Goal: Task Accomplishment & Management: Manage account settings

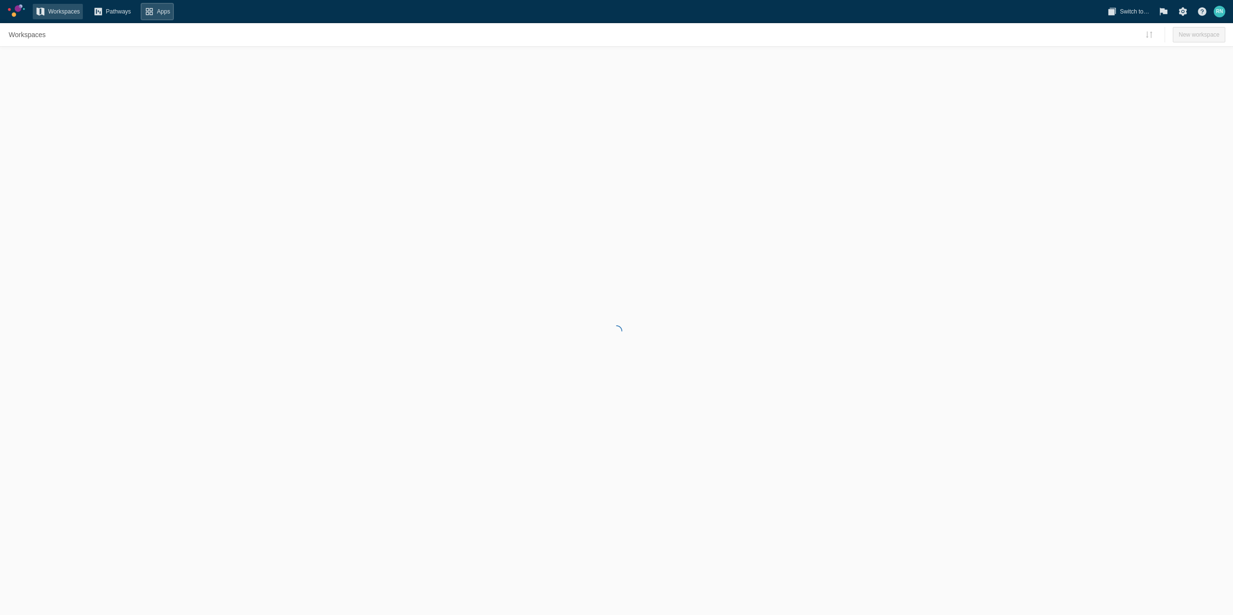
click at [159, 11] on span "Apps" at bounding box center [157, 11] width 31 height 15
click at [194, 14] on div "Workspaces Pathways Apps" at bounding box center [569, 11] width 1072 height 15
click at [127, 11] on span "Pathways" at bounding box center [118, 12] width 25 height 10
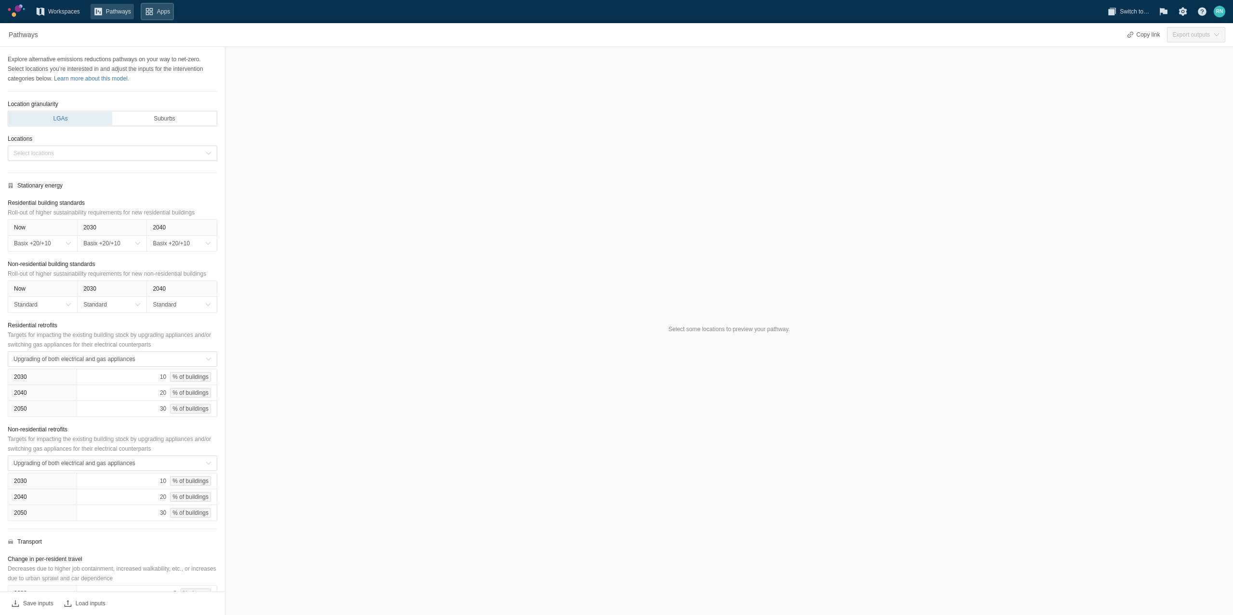
click at [158, 12] on span "Apps" at bounding box center [157, 11] width 31 height 15
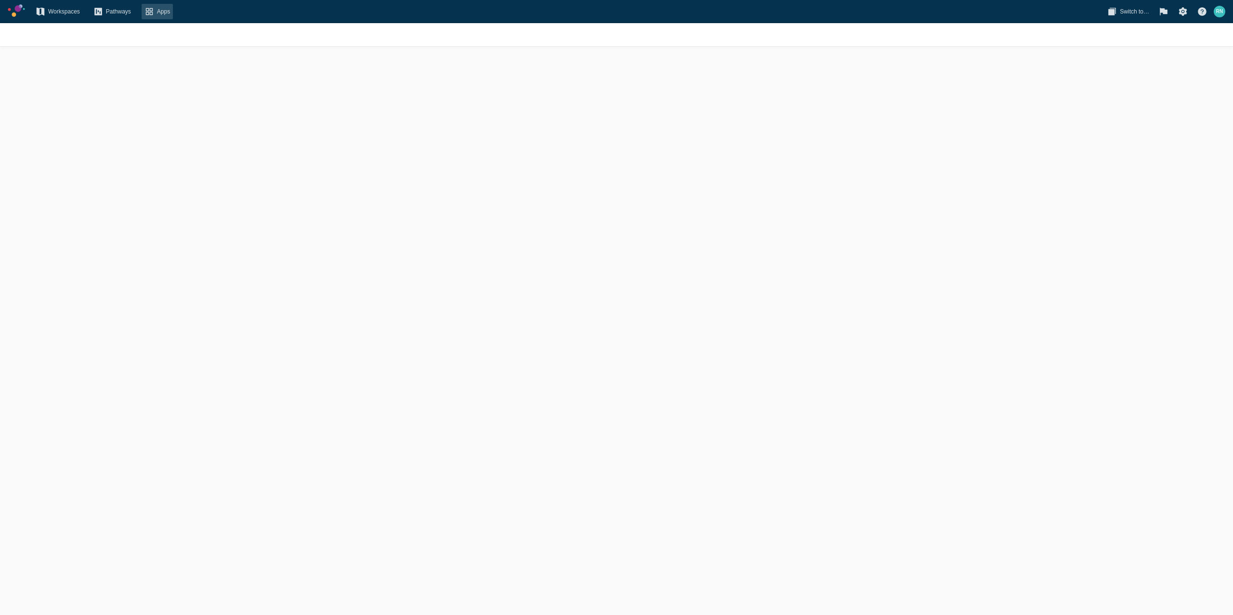
click at [889, 95] on div at bounding box center [616, 319] width 1233 height 592
click at [1137, 17] on span "Switch to…" at bounding box center [1129, 11] width 48 height 15
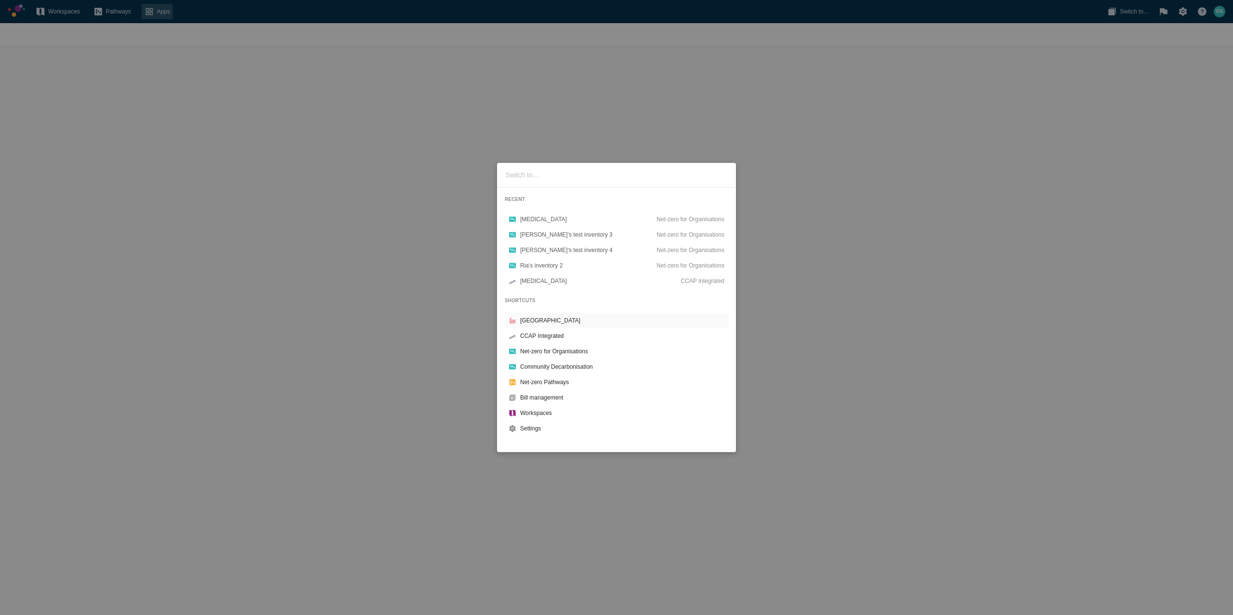
click at [812, 416] on div "RECENT Norco Net-zero for Organisations Ria's test inventory 3 Net-zero for Org…" at bounding box center [616, 307] width 1233 height 615
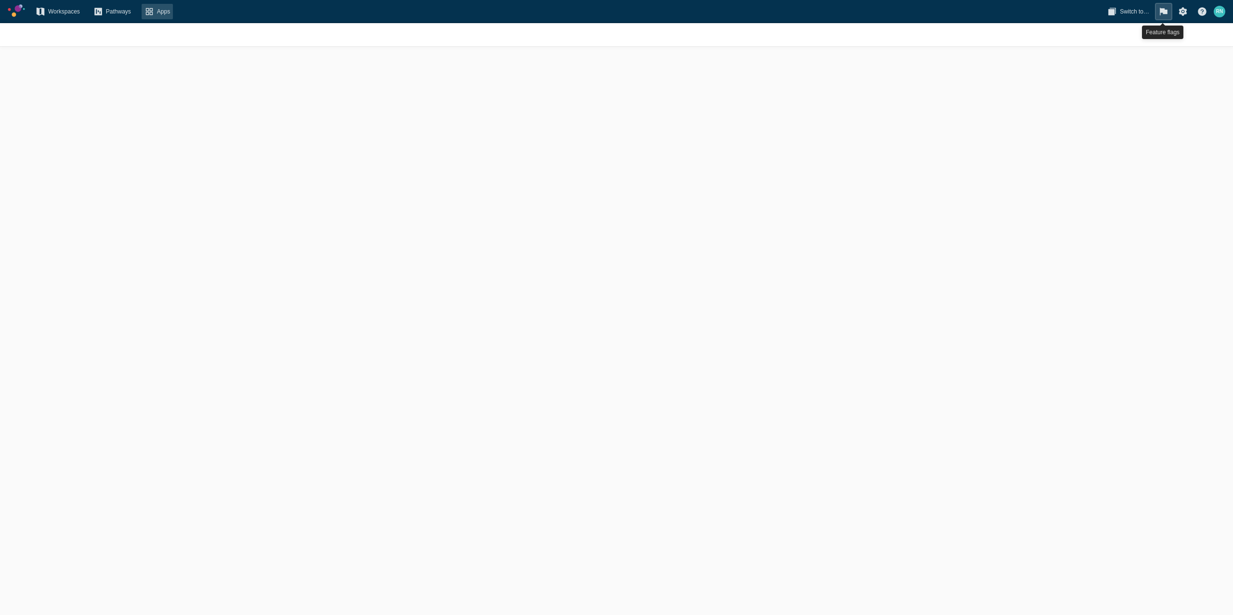
click at [1162, 9] on span at bounding box center [1164, 12] width 10 height 10
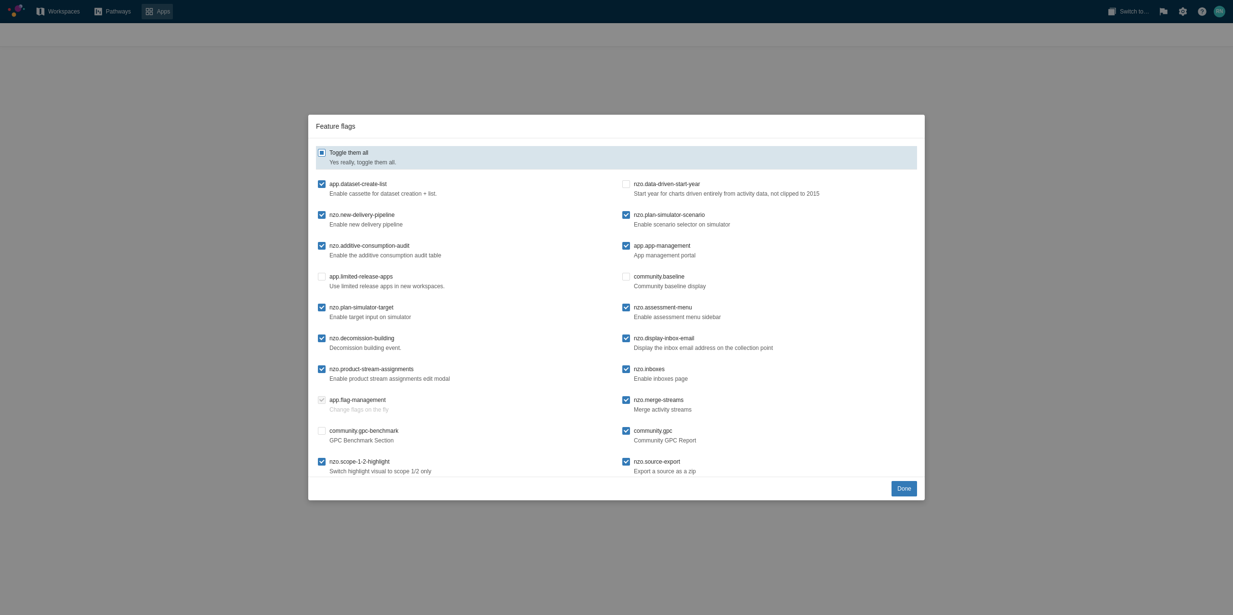
click at [323, 160] on label "Toggle them all Yes really, toggle them all." at bounding box center [616, 157] width 597 height 19
click at [323, 157] on input "Toggle them all Yes really, toggle them all." at bounding box center [322, 153] width 8 height 8
checkbox input "true"
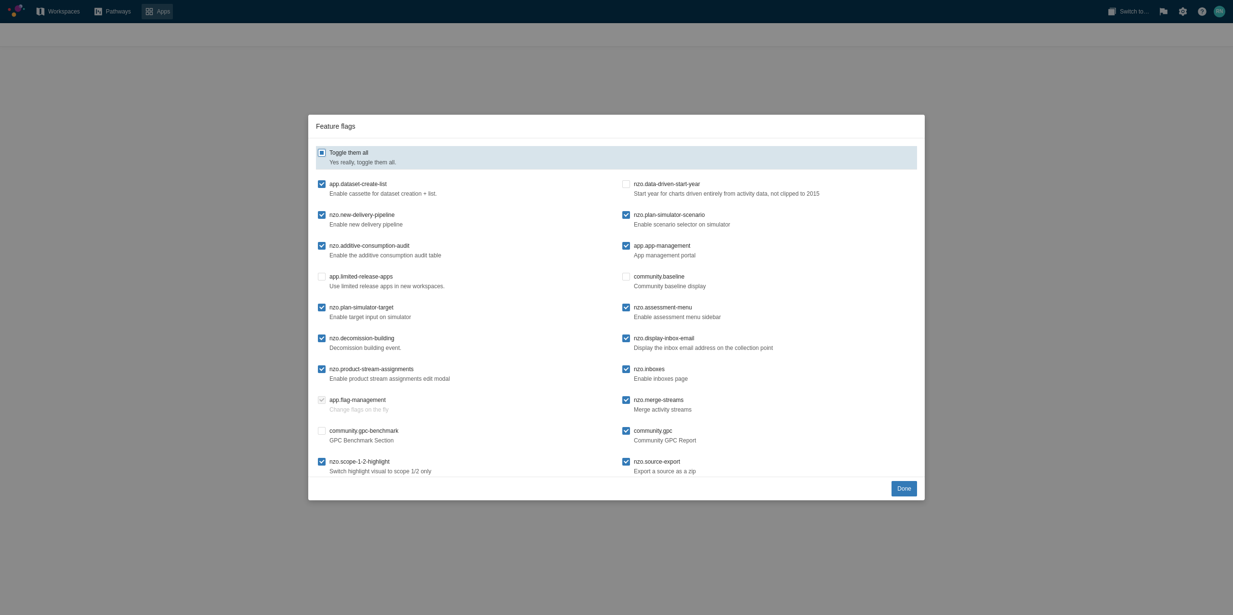
checkbox input "true"
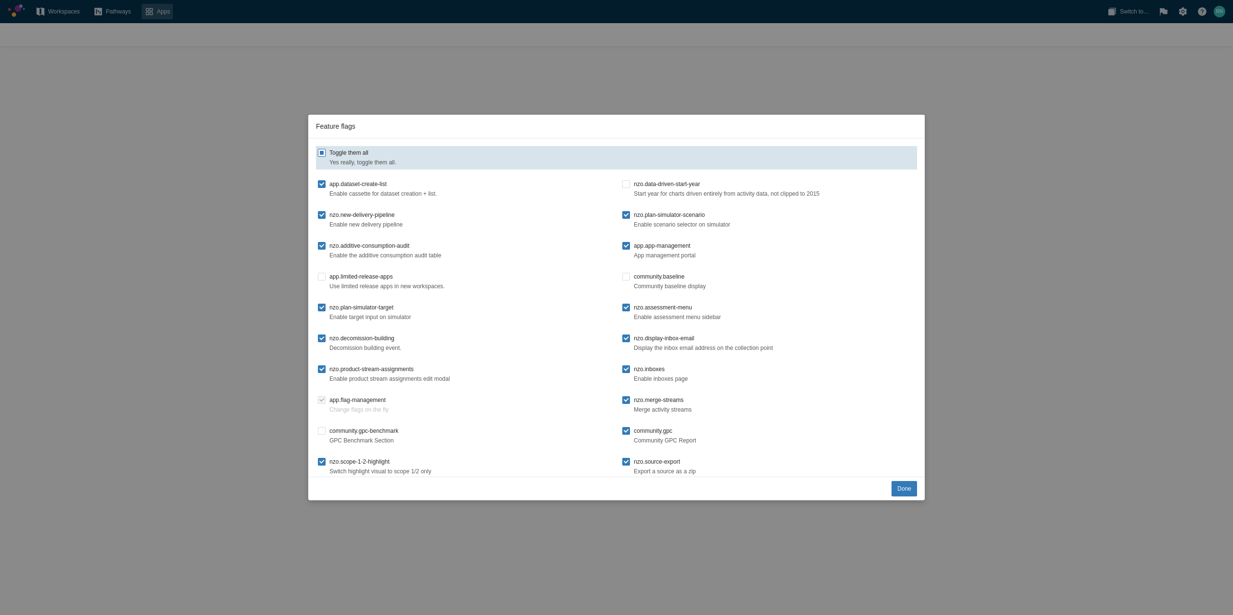
checkbox input "true"
click at [323, 160] on label "Toggle them all Yes really, toggle them all." at bounding box center [616, 157] width 597 height 19
click at [323, 157] on input "Toggle them all Yes really, toggle them all." at bounding box center [322, 153] width 8 height 8
checkbox input "false"
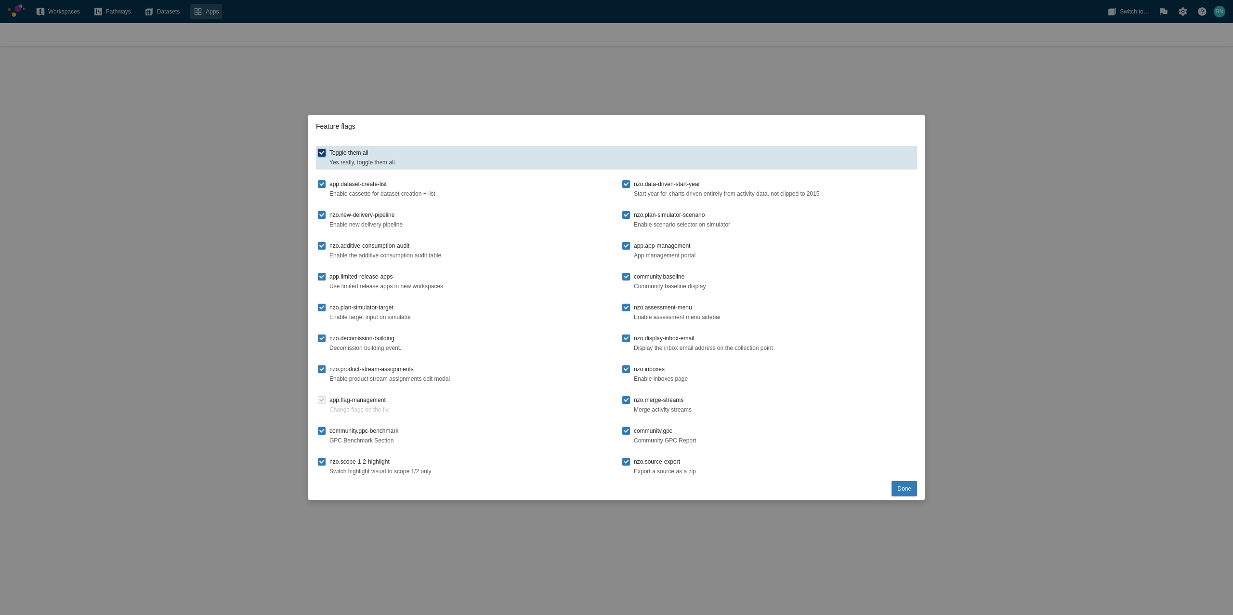
checkbox input "false"
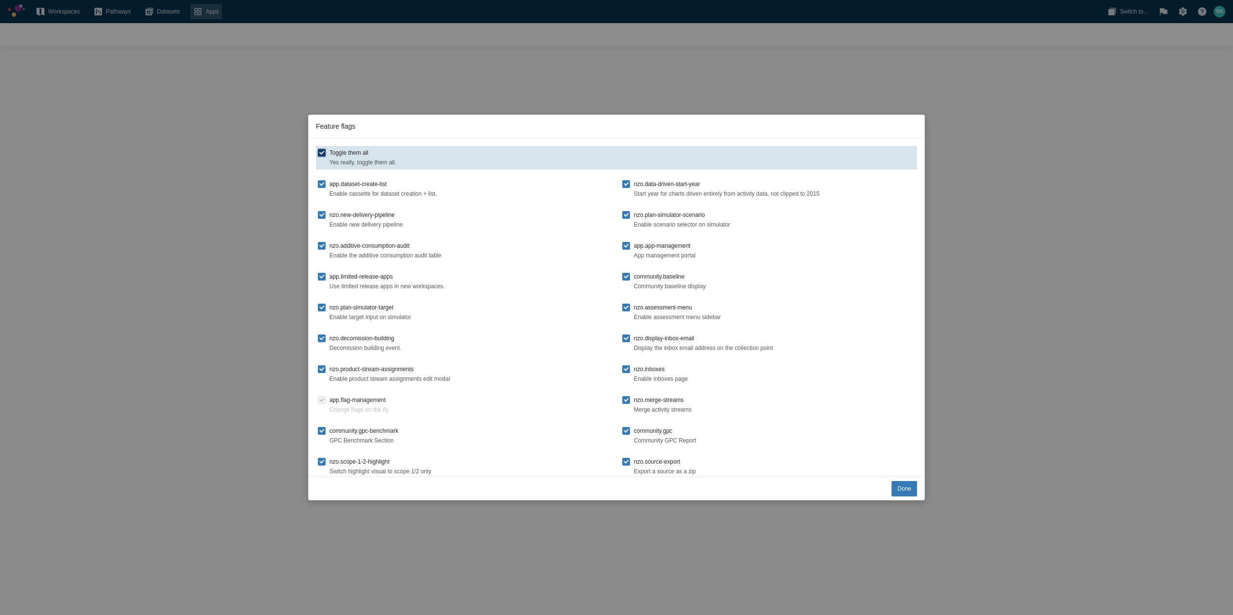
checkbox input "false"
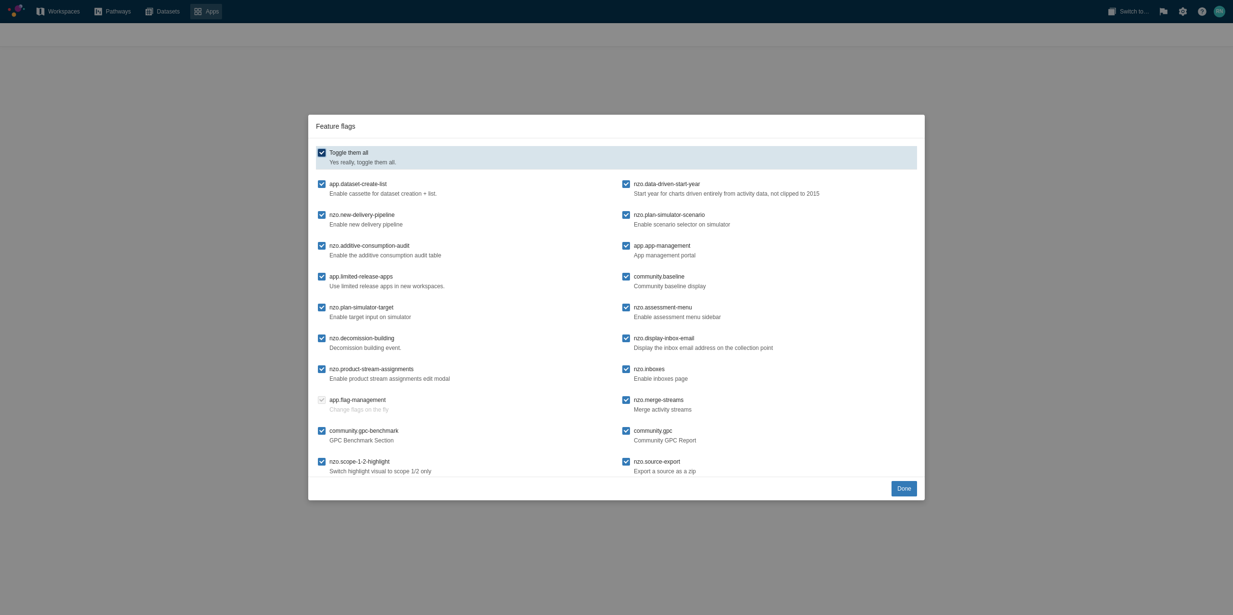
checkbox input "false"
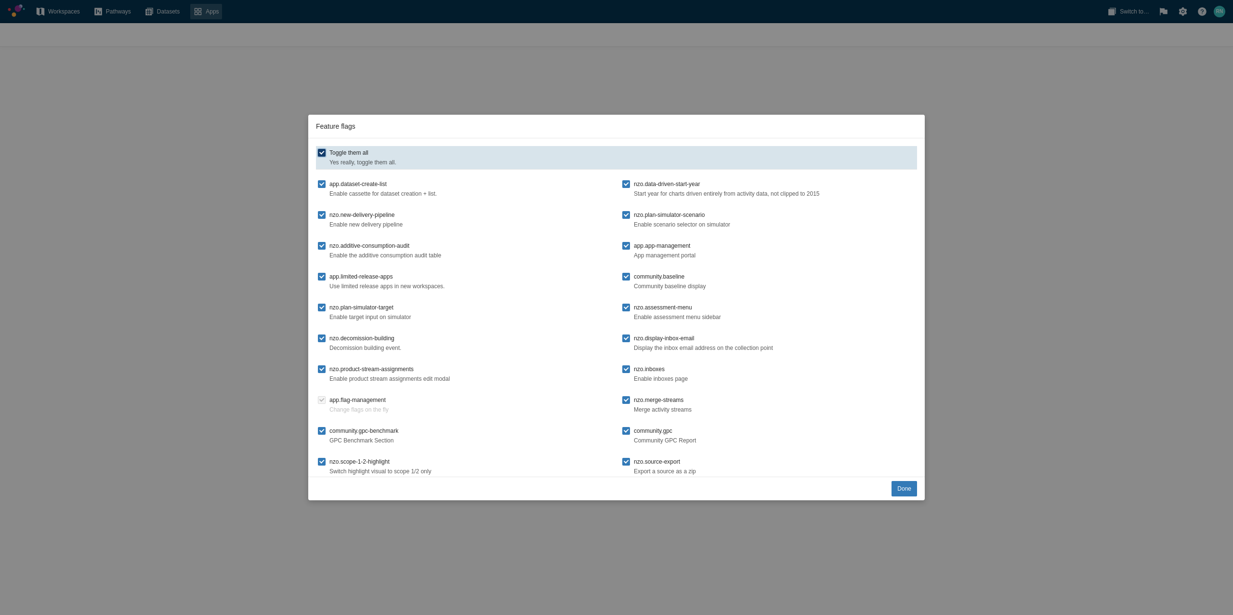
checkbox input "false"
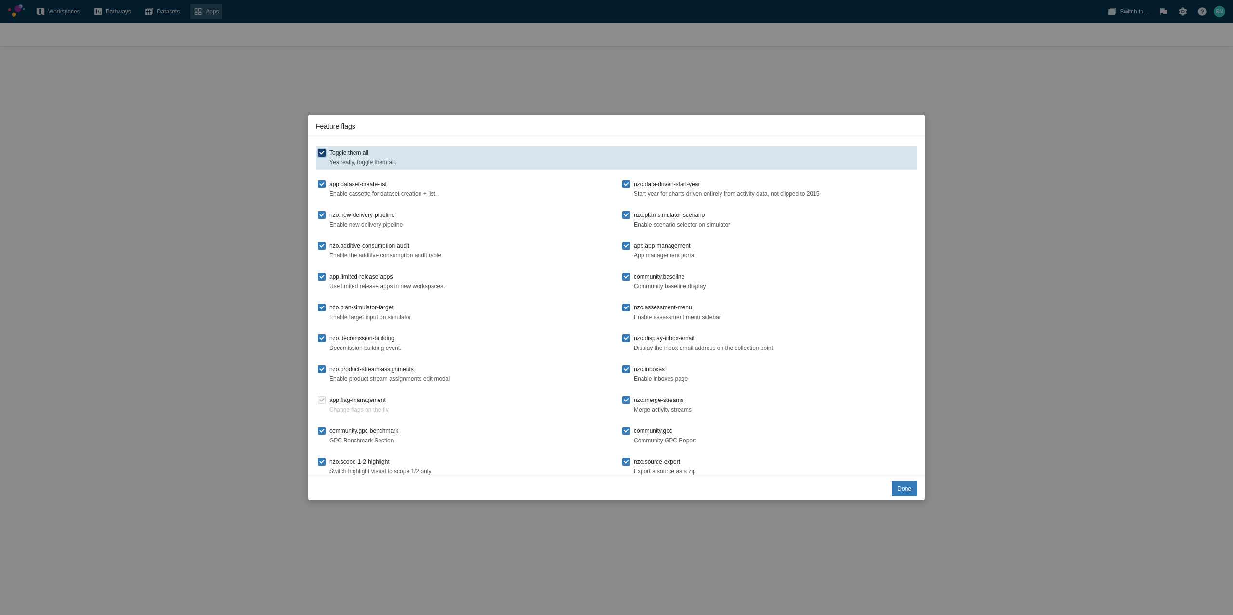
checkbox input "false"
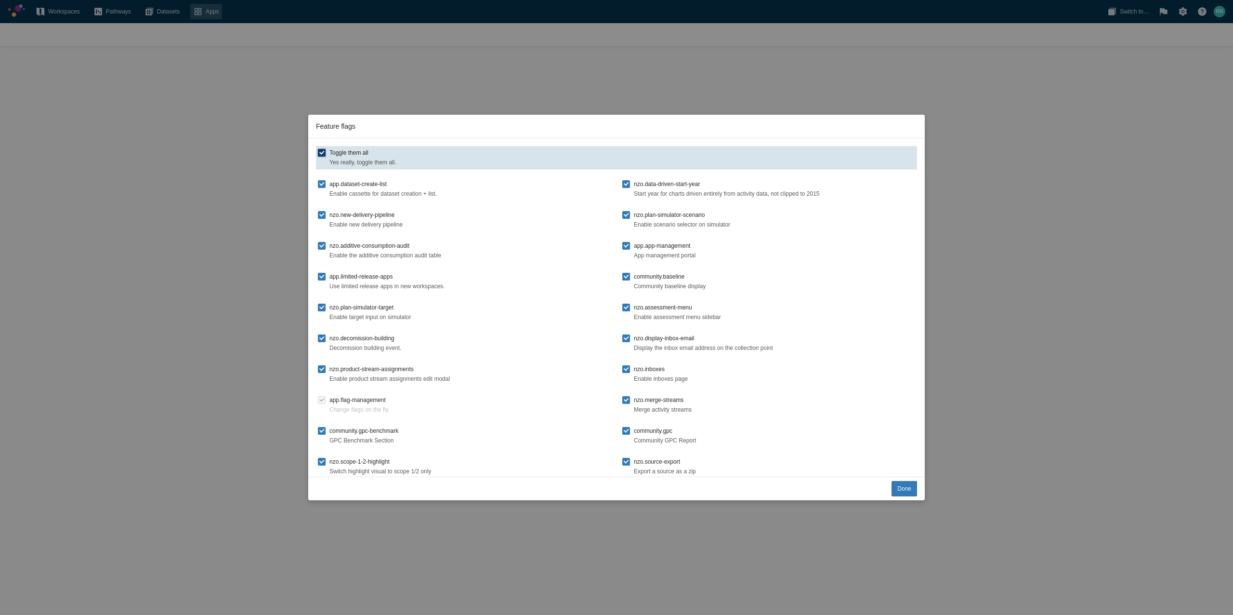
checkbox input "false"
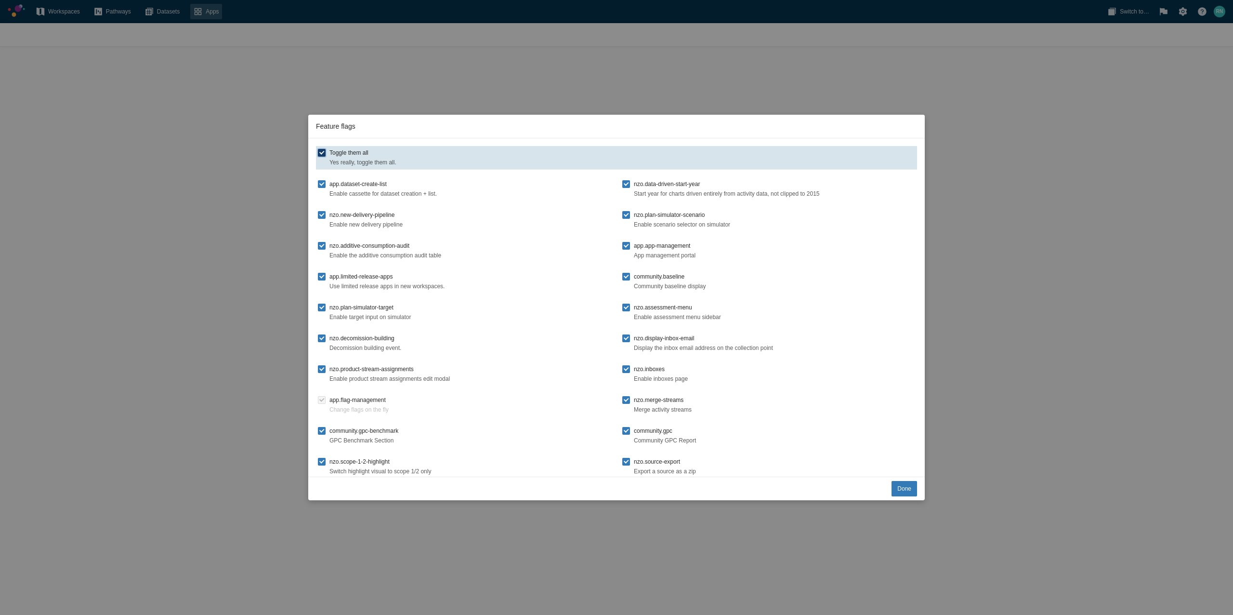
checkbox input "false"
click at [323, 160] on label "Toggle them all Yes really, toggle them all." at bounding box center [616, 157] width 597 height 19
click at [323, 157] on input "Toggle them all Yes really, toggle them all." at bounding box center [322, 153] width 8 height 8
checkbox input "true"
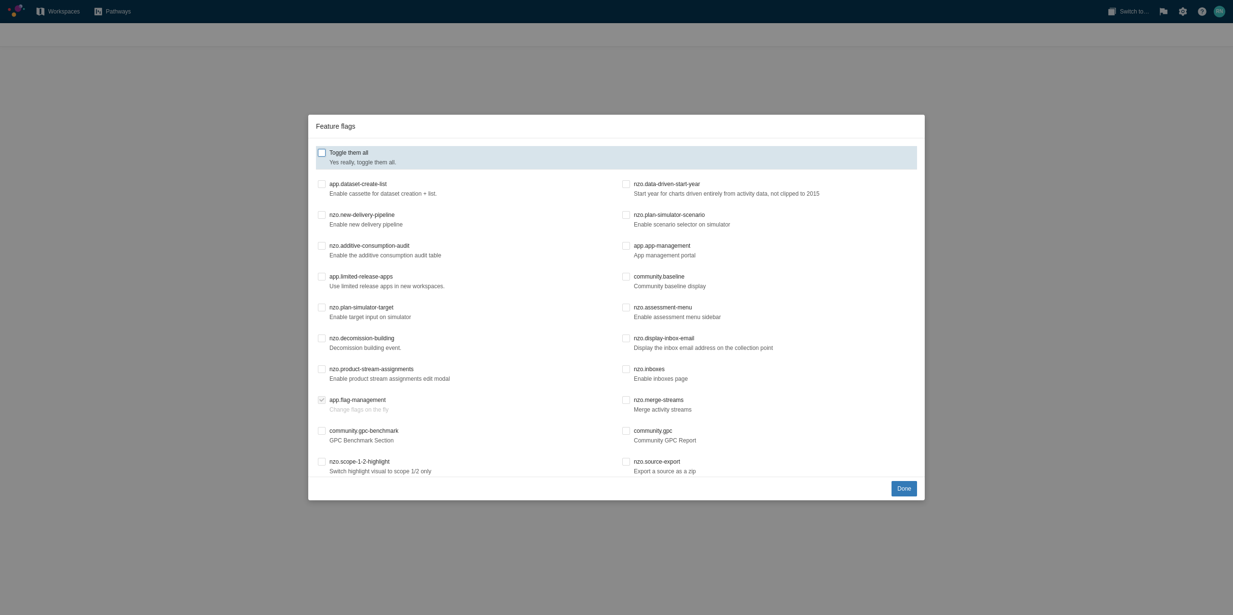
checkbox input "true"
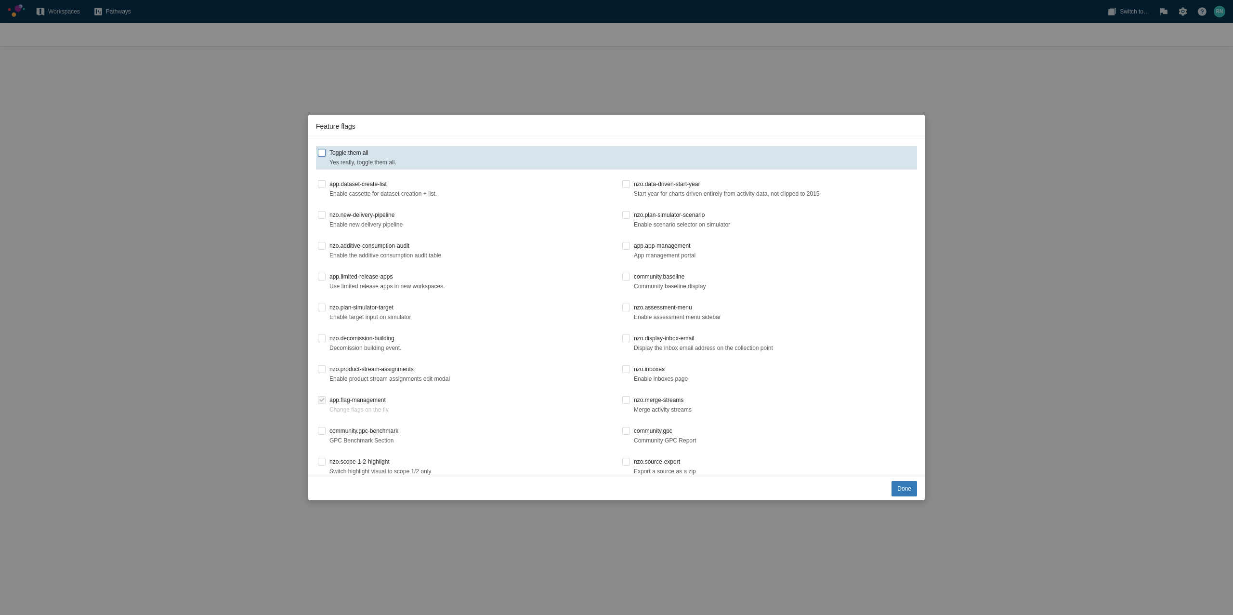
checkbox input "true"
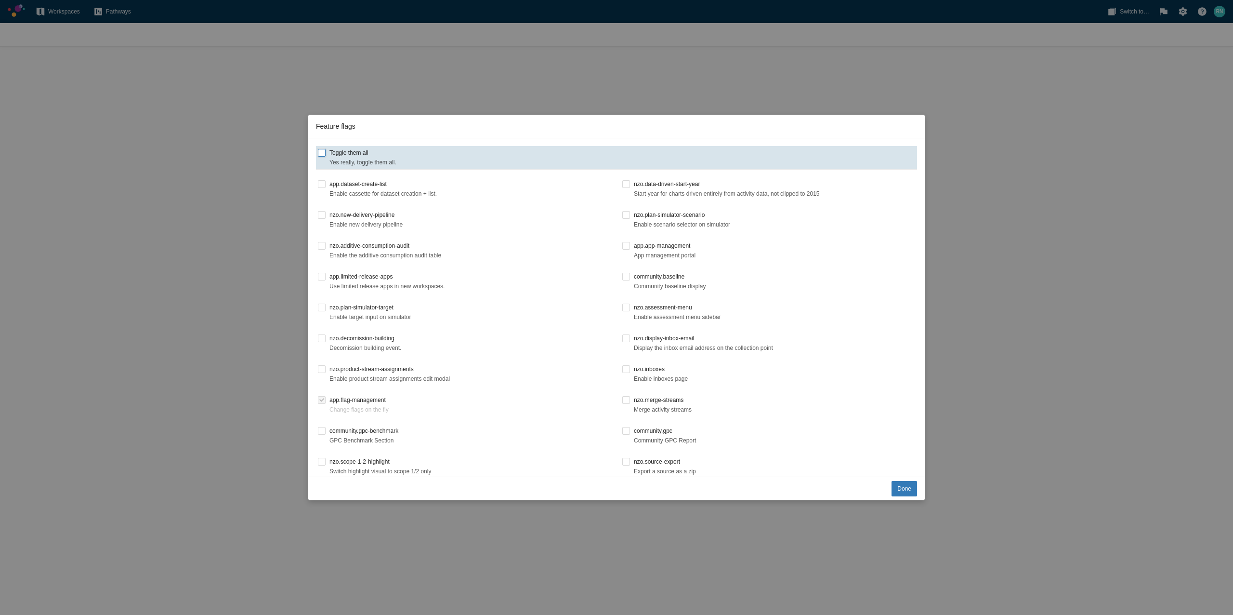
checkbox input "true"
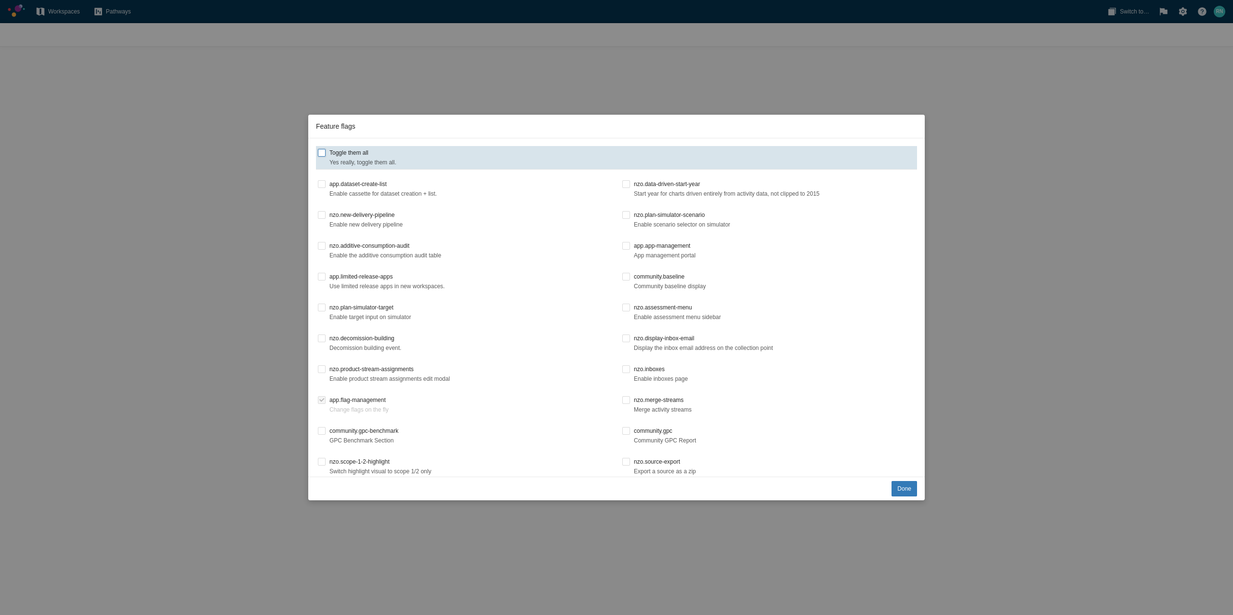
checkbox input "true"
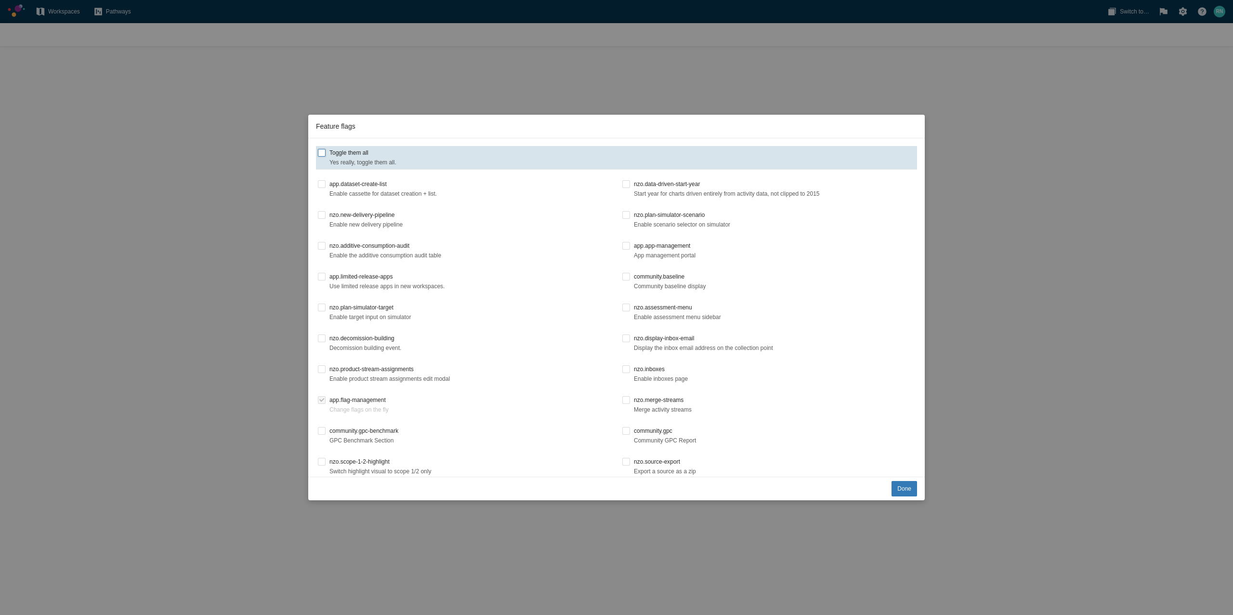
checkbox input "true"
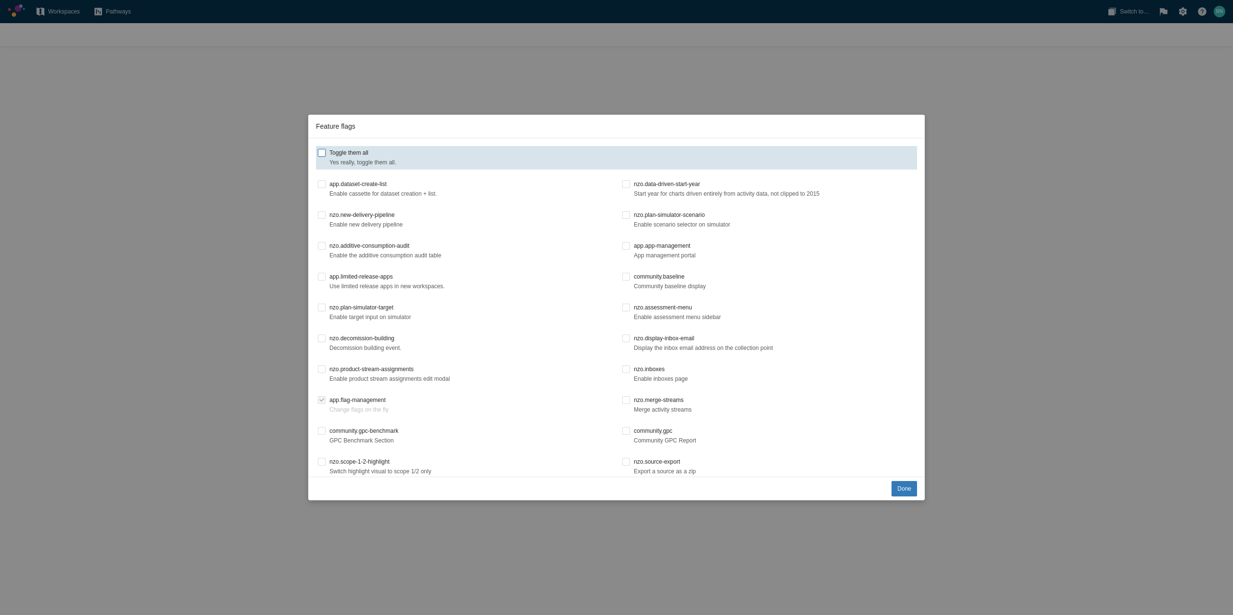
checkbox input "true"
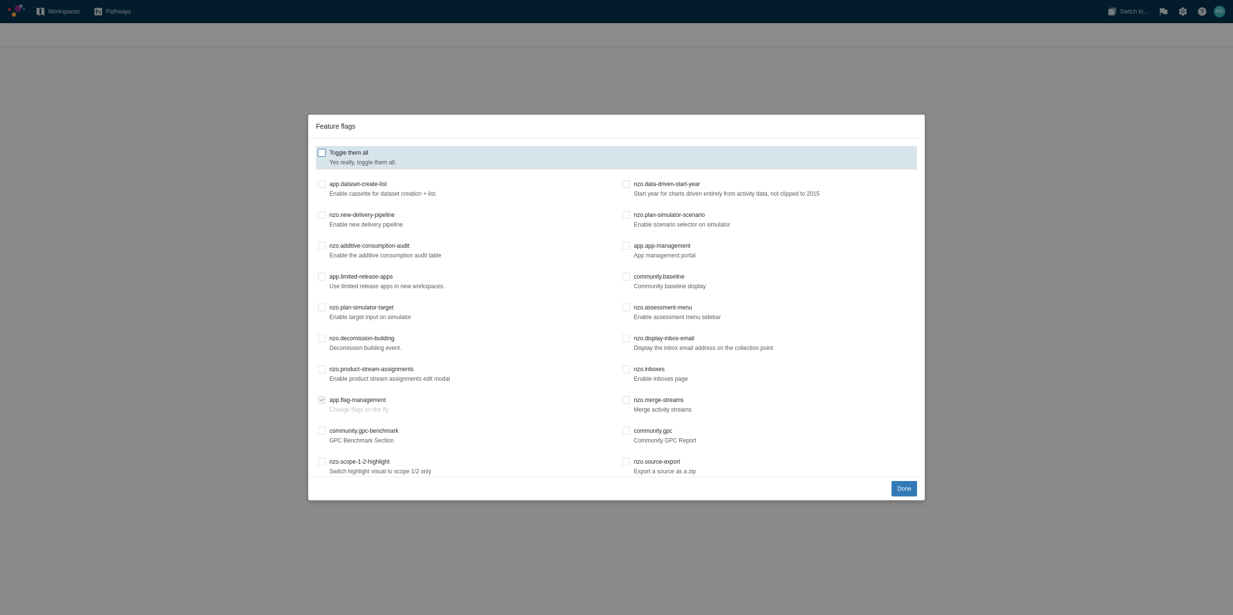
checkbox input "true"
click at [323, 160] on label "Toggle them all Yes really, toggle them all." at bounding box center [616, 157] width 597 height 19
click at [323, 157] on input "Toggle them all Yes really, toggle them all." at bounding box center [322, 153] width 8 height 8
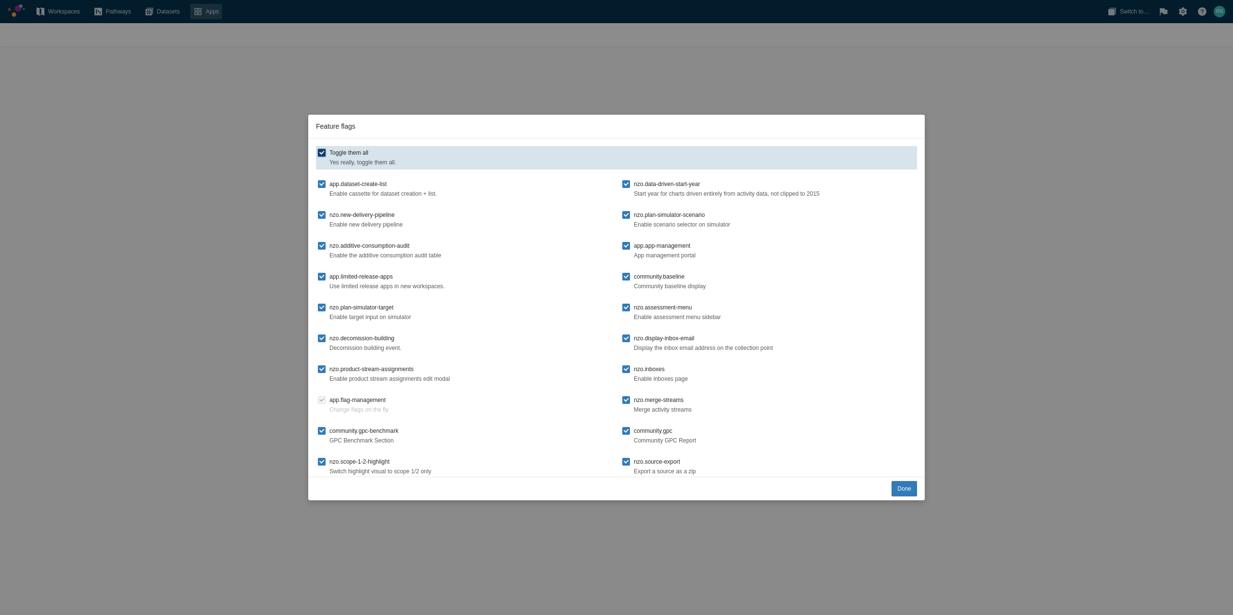
checkbox input "false"
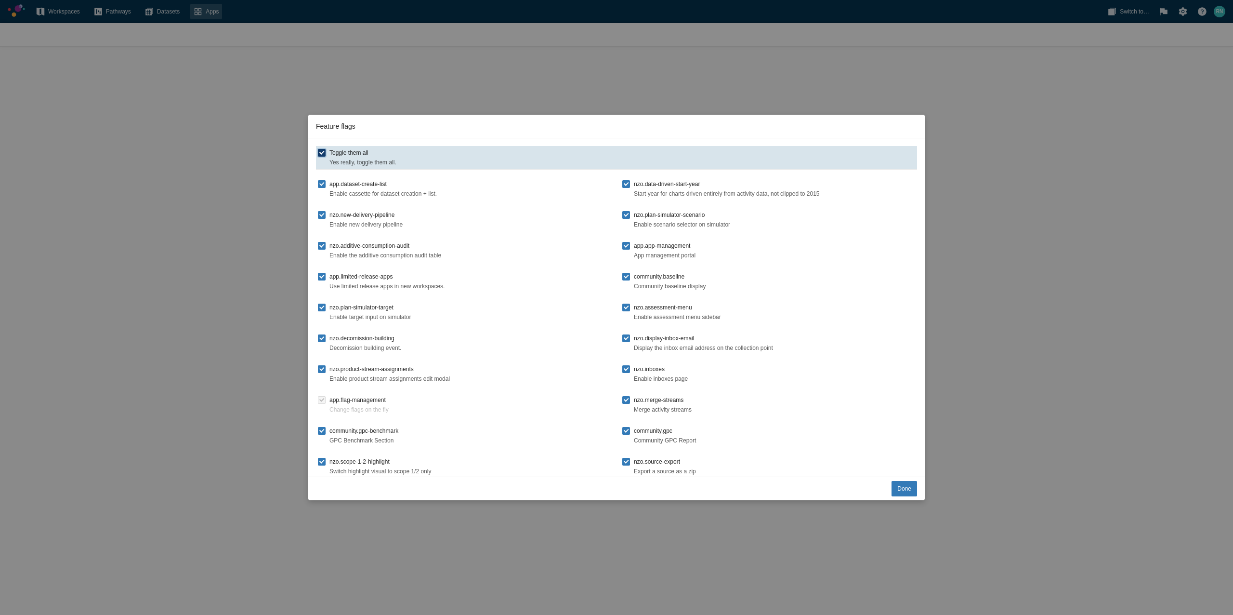
checkbox input "false"
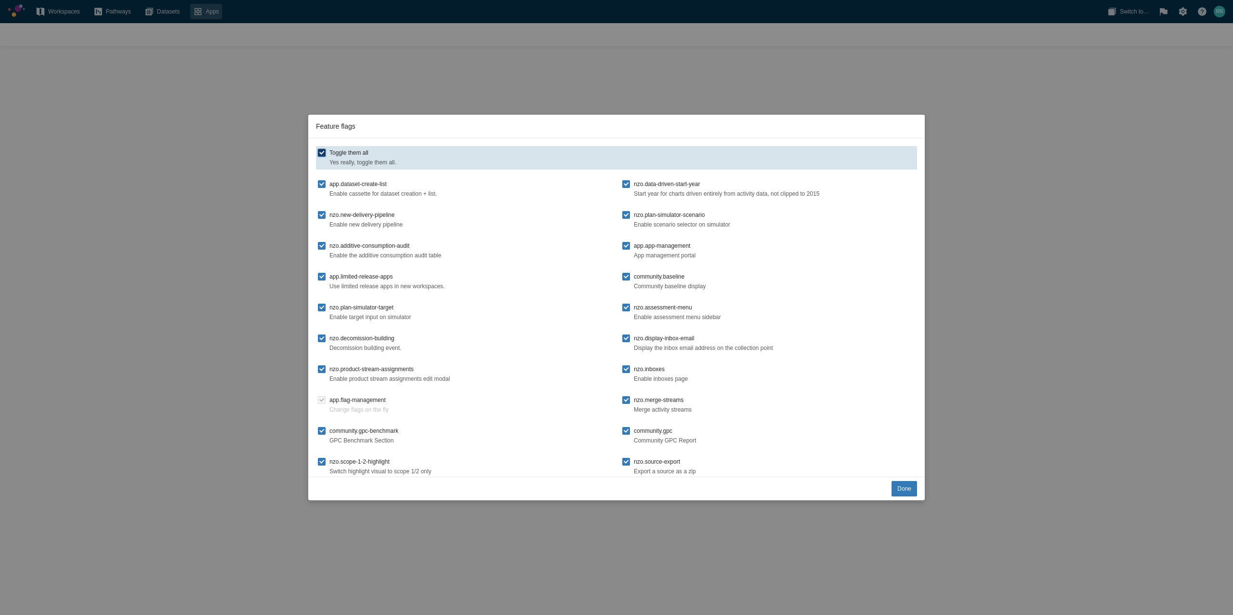
checkbox input "false"
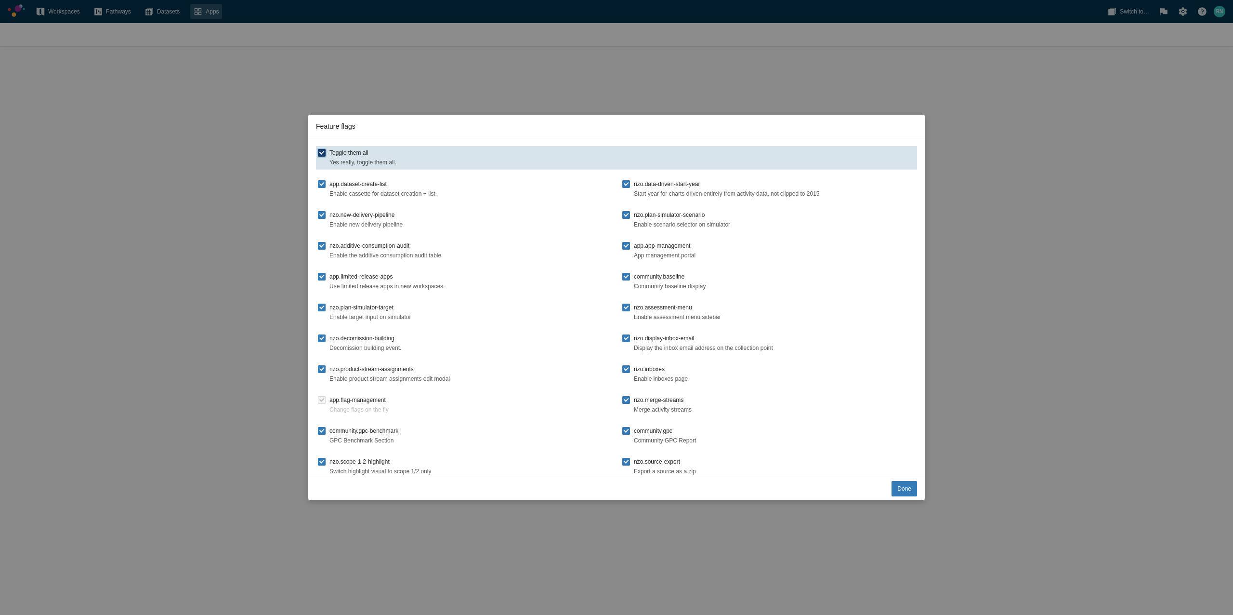
checkbox input "false"
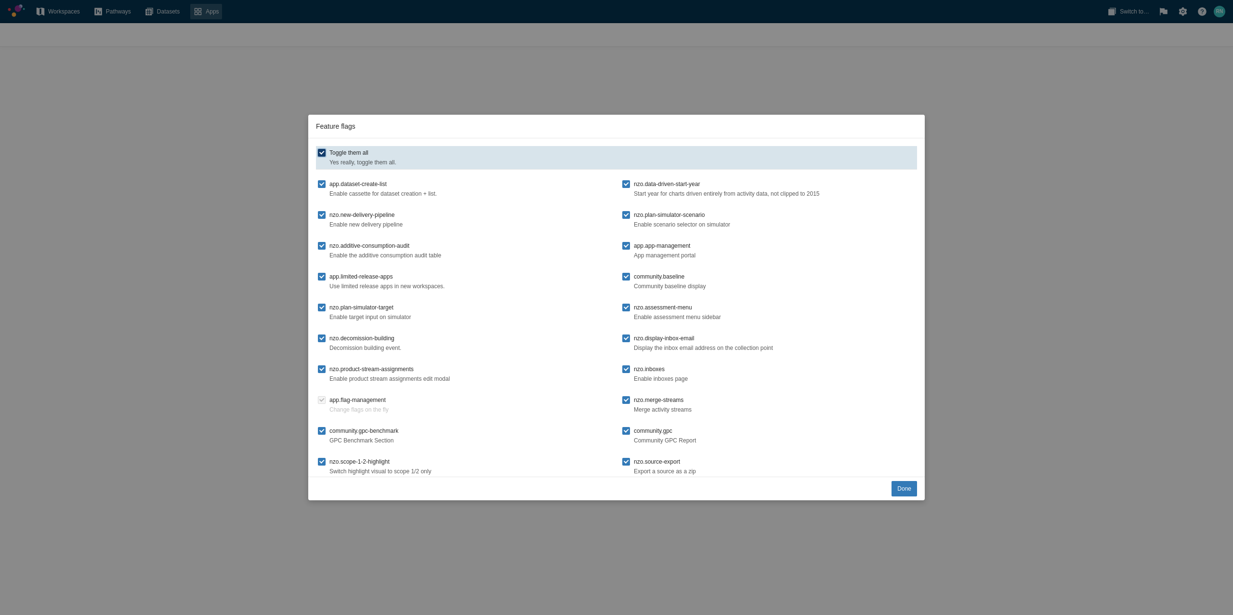
checkbox input "false"
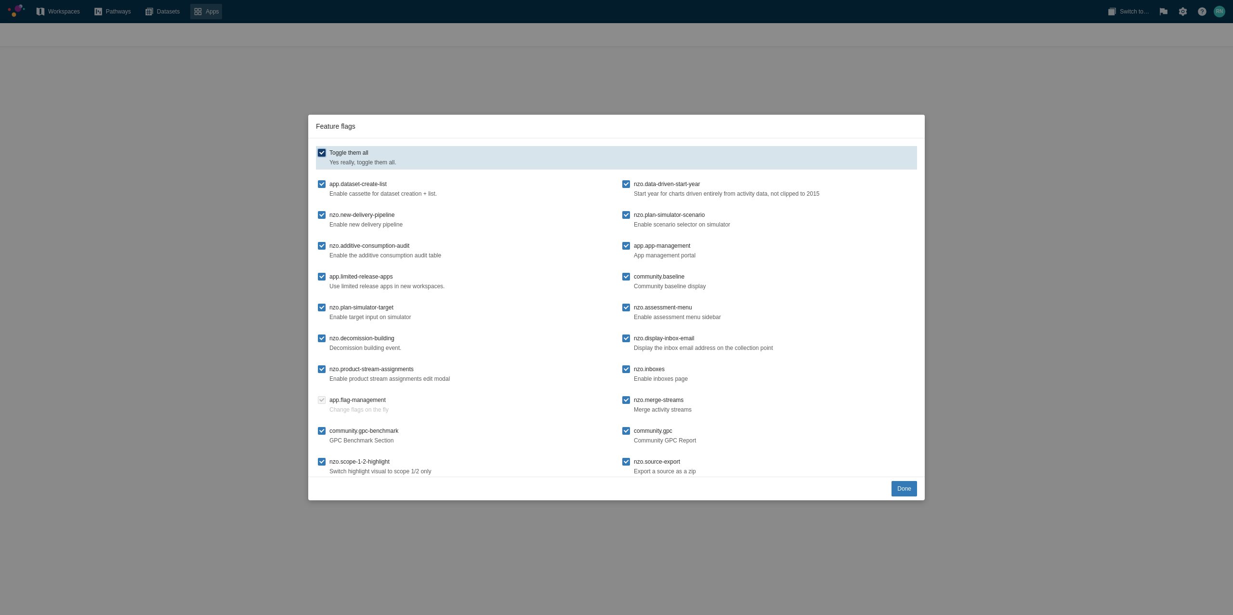
checkbox input "false"
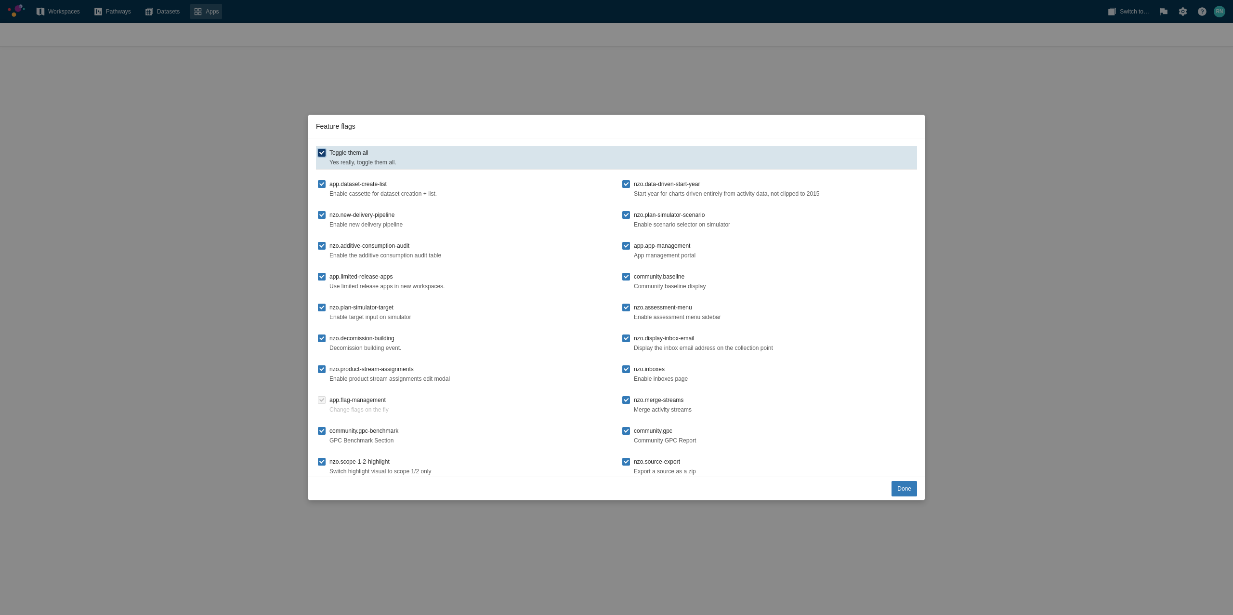
checkbox input "false"
click at [323, 160] on label "Toggle them all Yes really, toggle them all." at bounding box center [616, 157] width 597 height 19
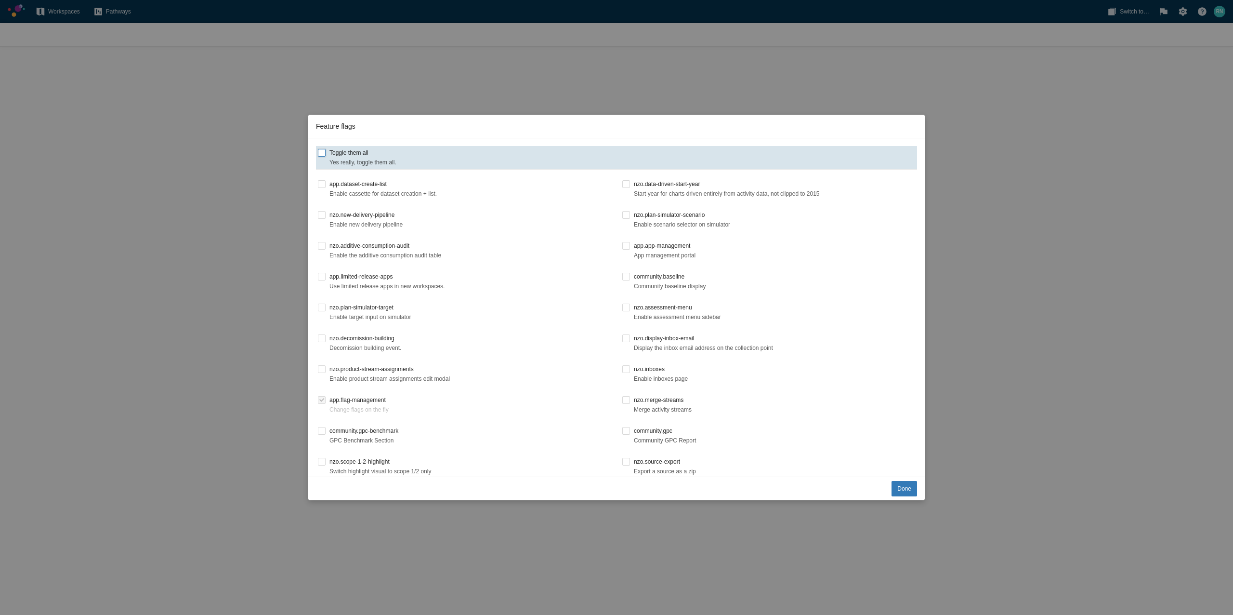
click at [323, 157] on input "Toggle them all Yes really, toggle them all." at bounding box center [322, 153] width 8 height 8
checkbox input "true"
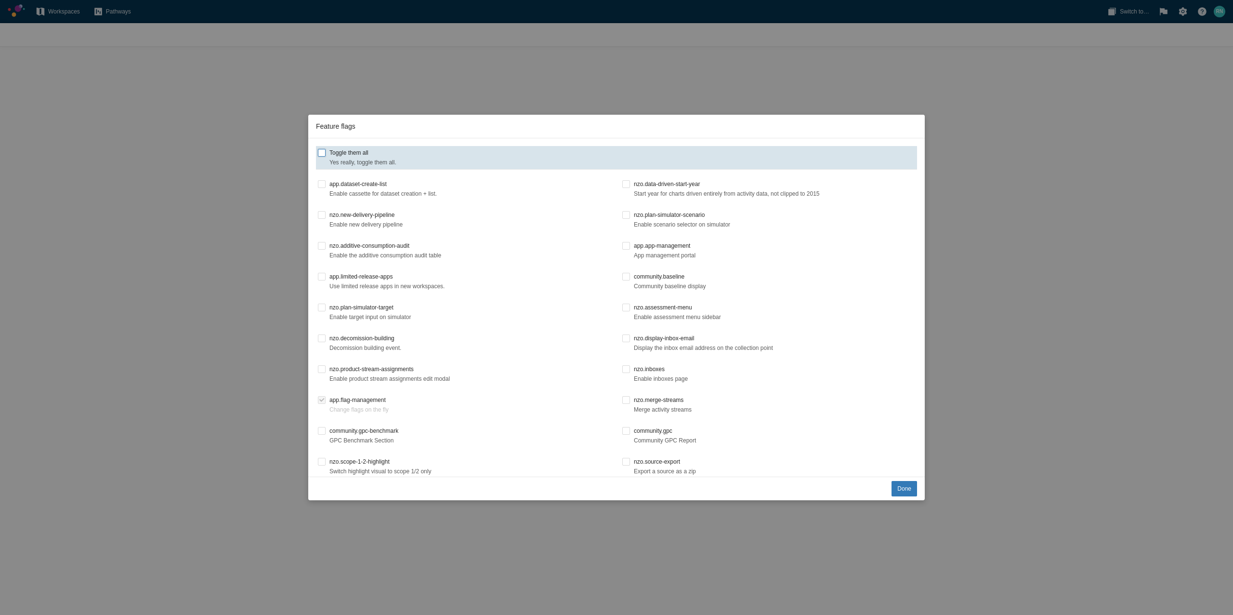
checkbox input "true"
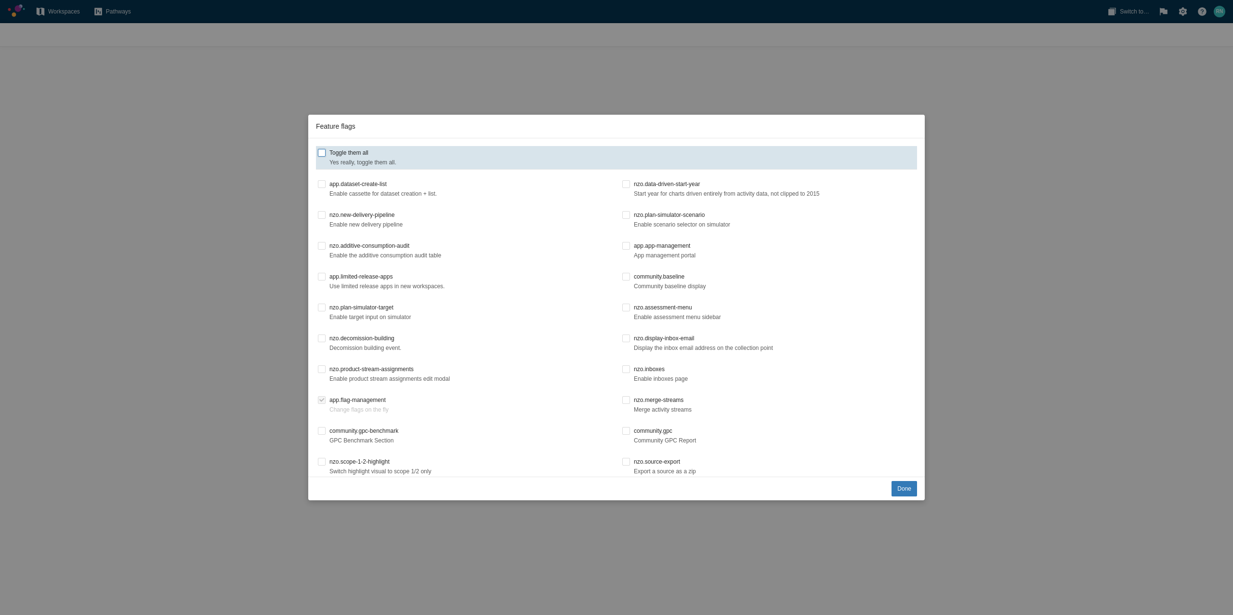
checkbox input "true"
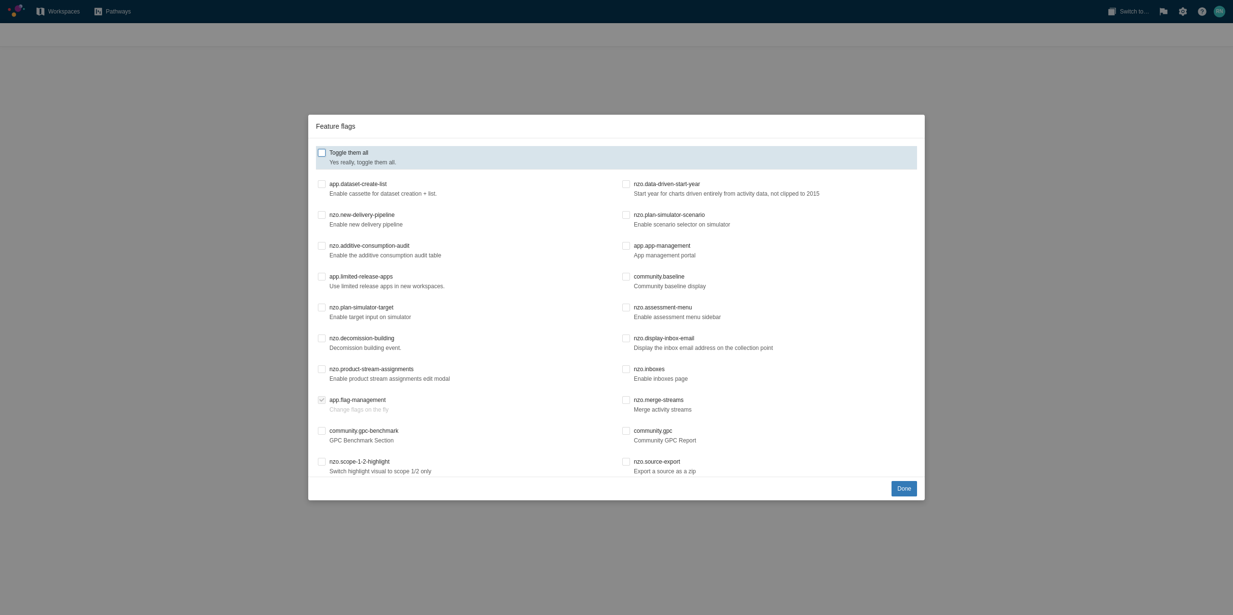
checkbox input "true"
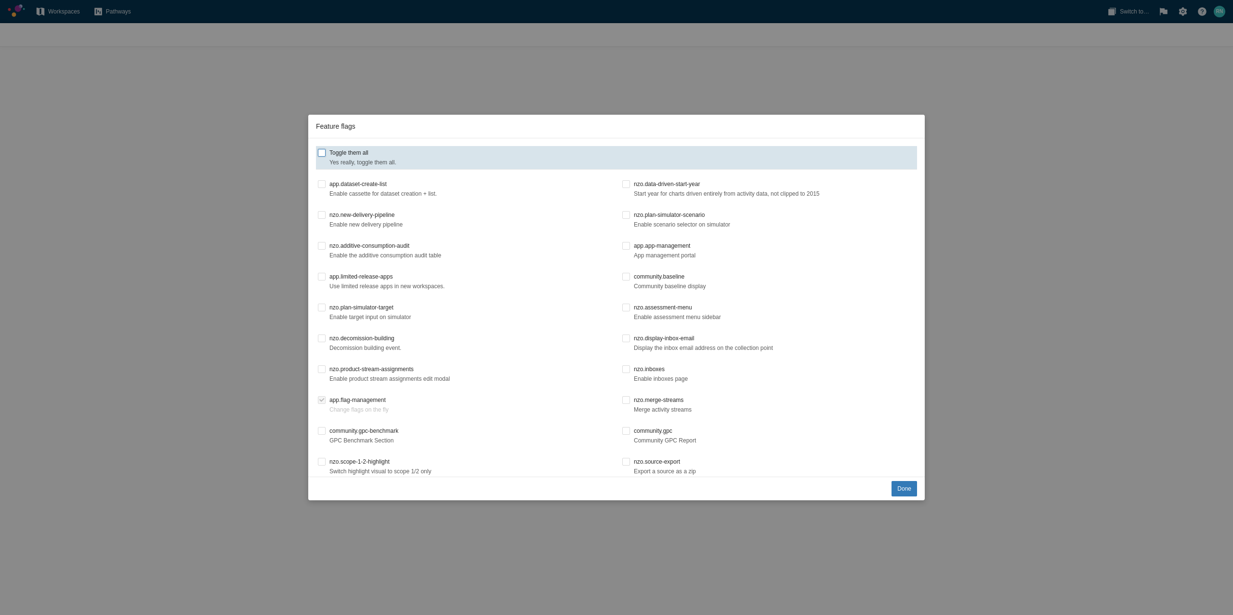
checkbox input "true"
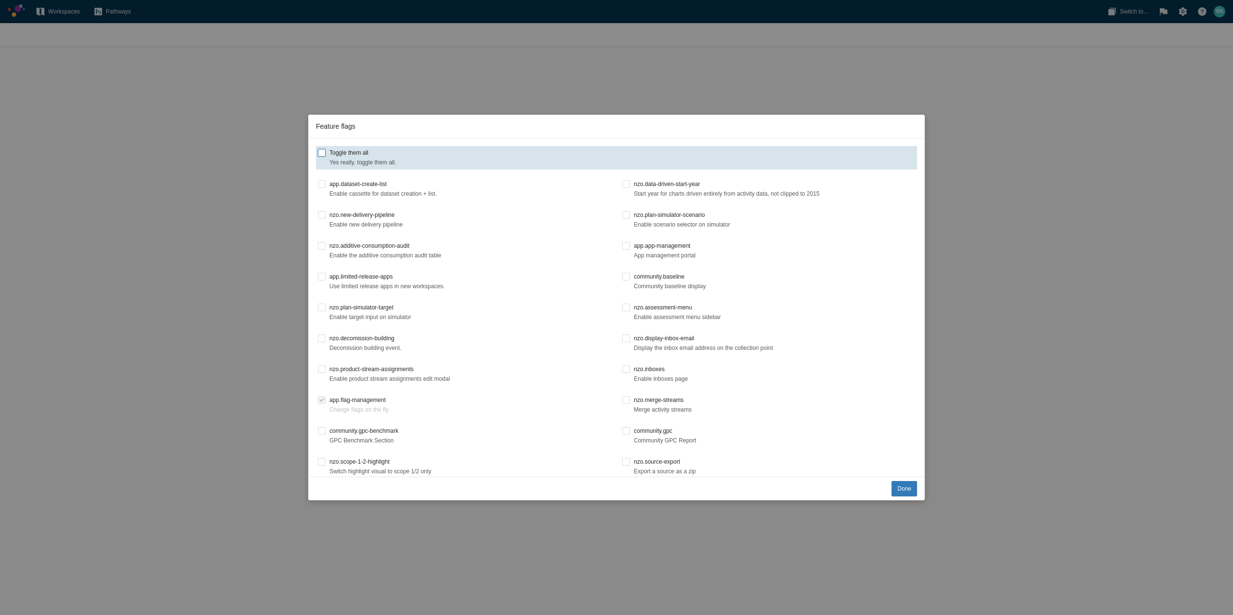
checkbox input "true"
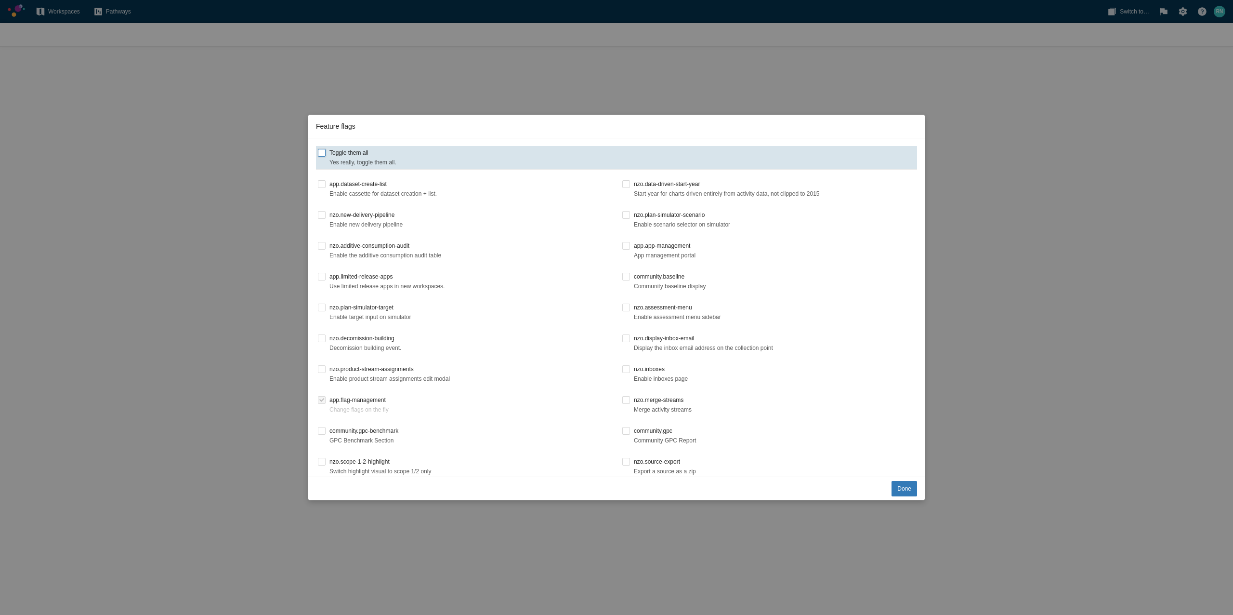
checkbox input "true"
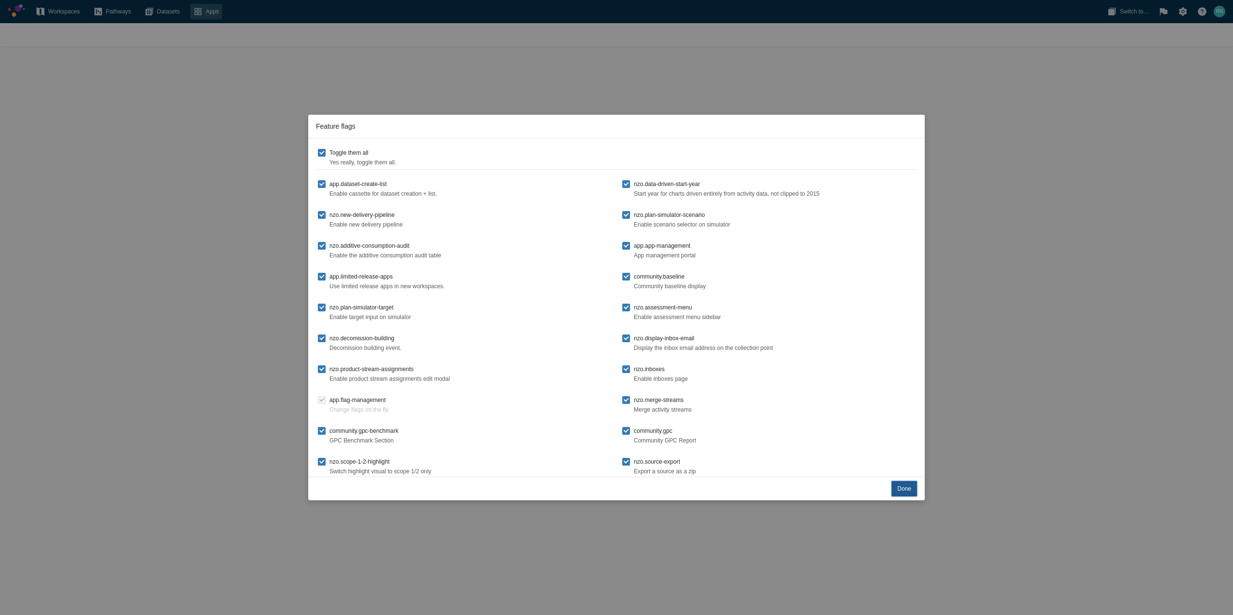
click at [898, 489] on span "Done" at bounding box center [904, 489] width 14 height 10
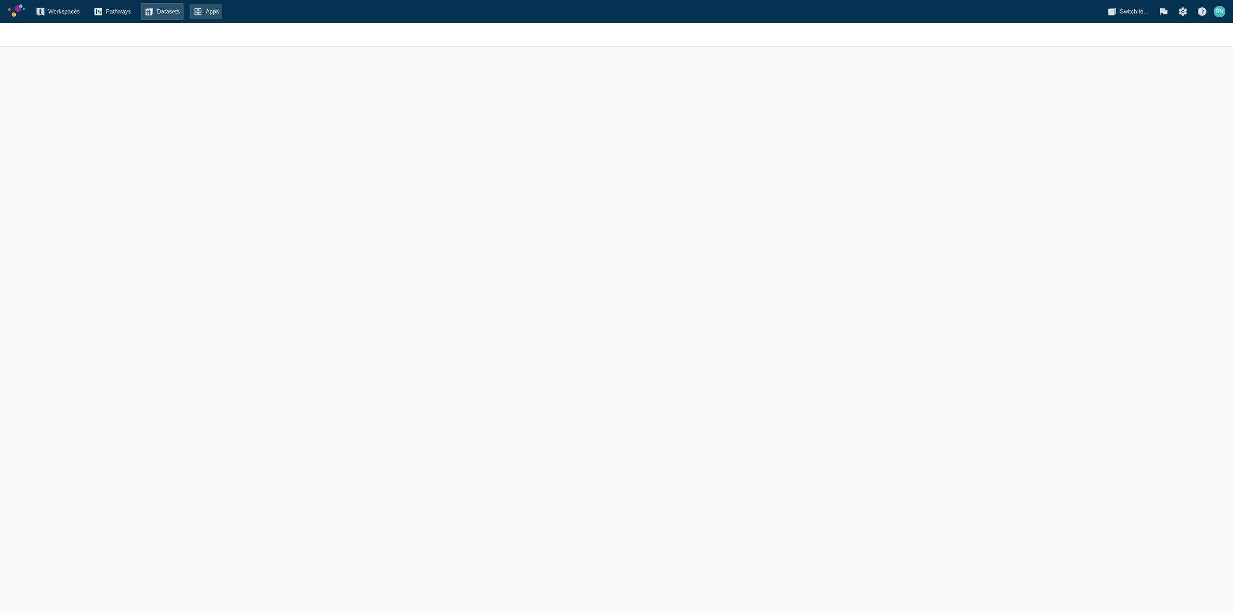
click at [177, 11] on span "Datasets" at bounding box center [168, 12] width 23 height 10
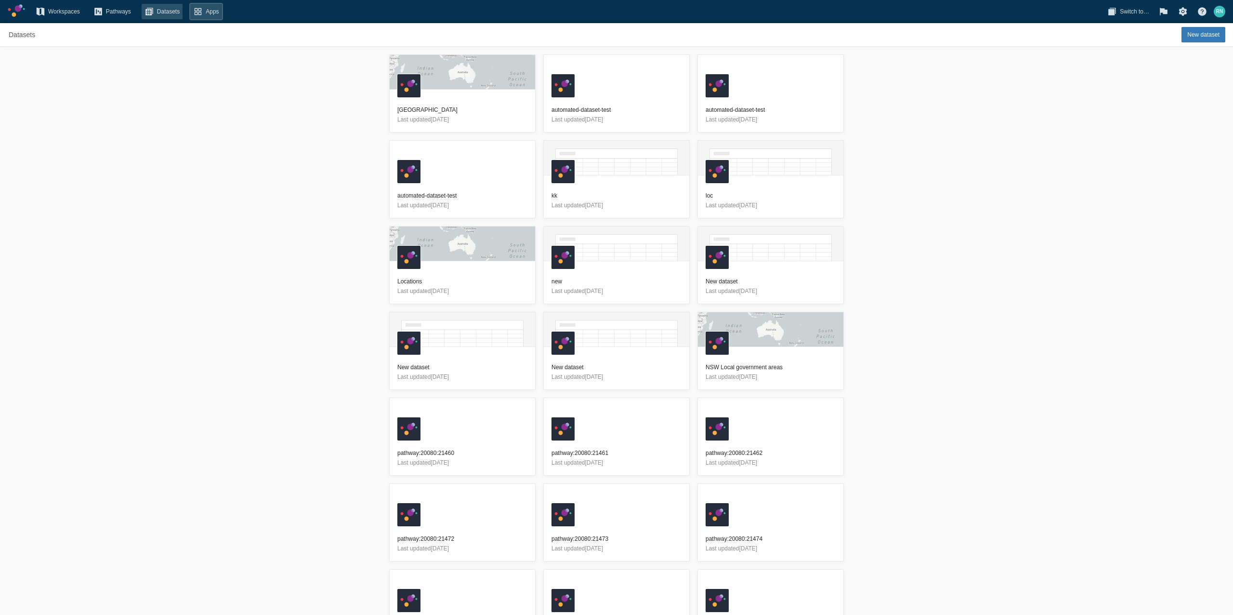
click at [204, 15] on span at bounding box center [198, 12] width 11 height 10
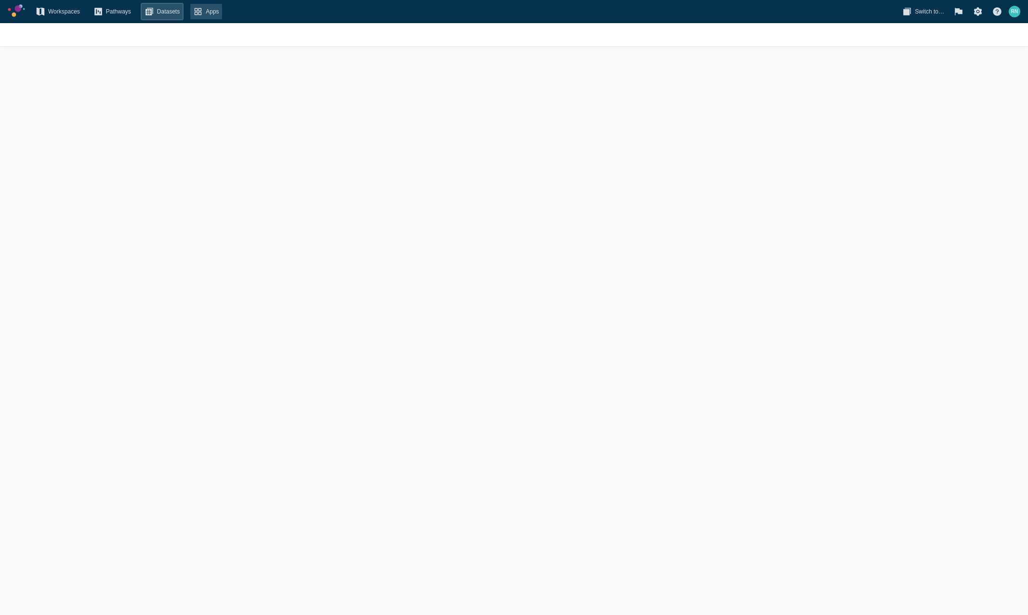
click at [171, 10] on span "Datasets" at bounding box center [168, 12] width 23 height 10
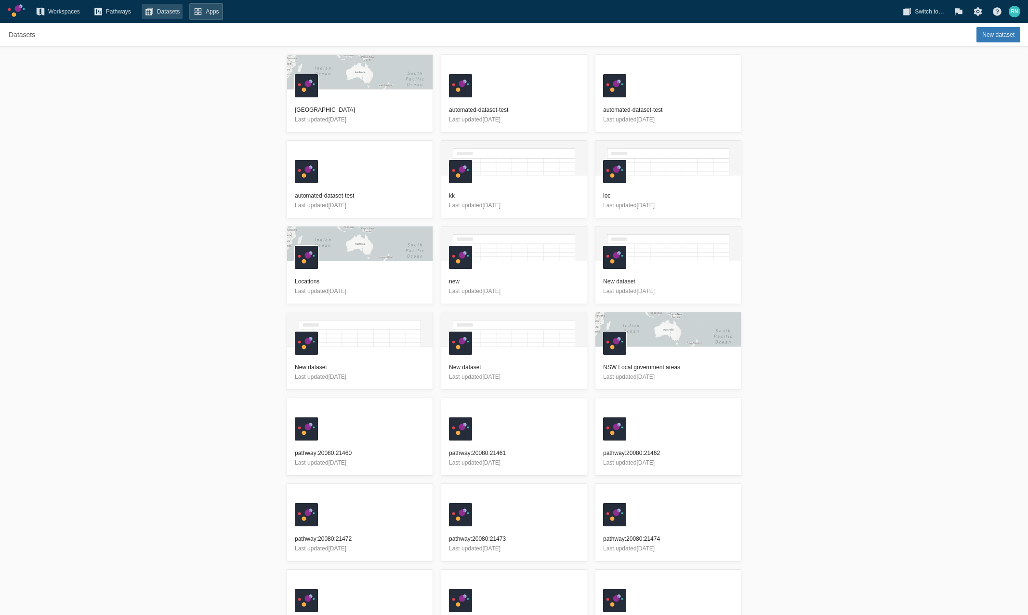
click at [201, 17] on span "Apps" at bounding box center [205, 11] width 31 height 15
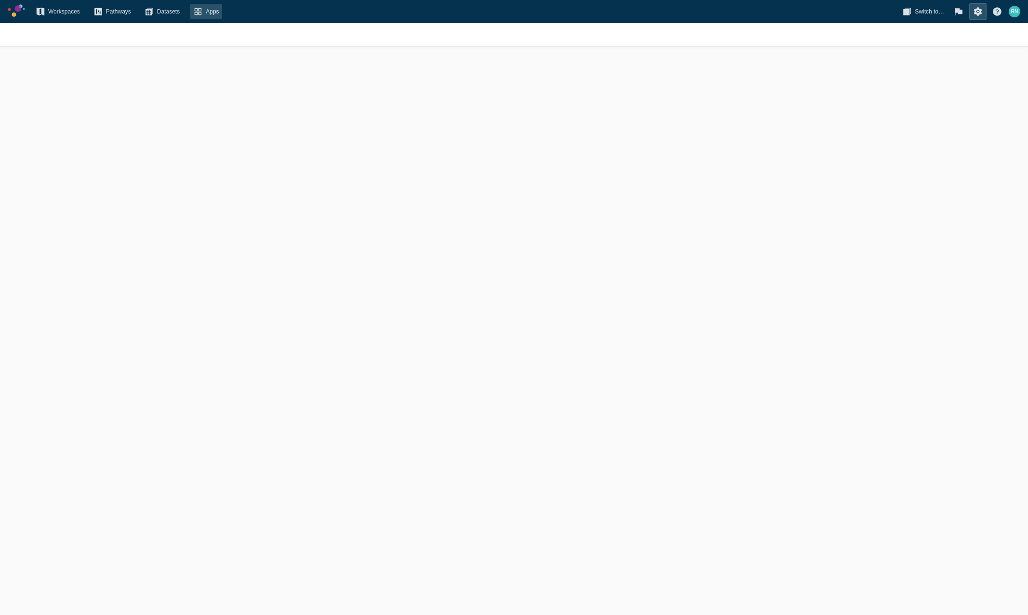
click at [979, 12] on span at bounding box center [978, 12] width 10 height 10
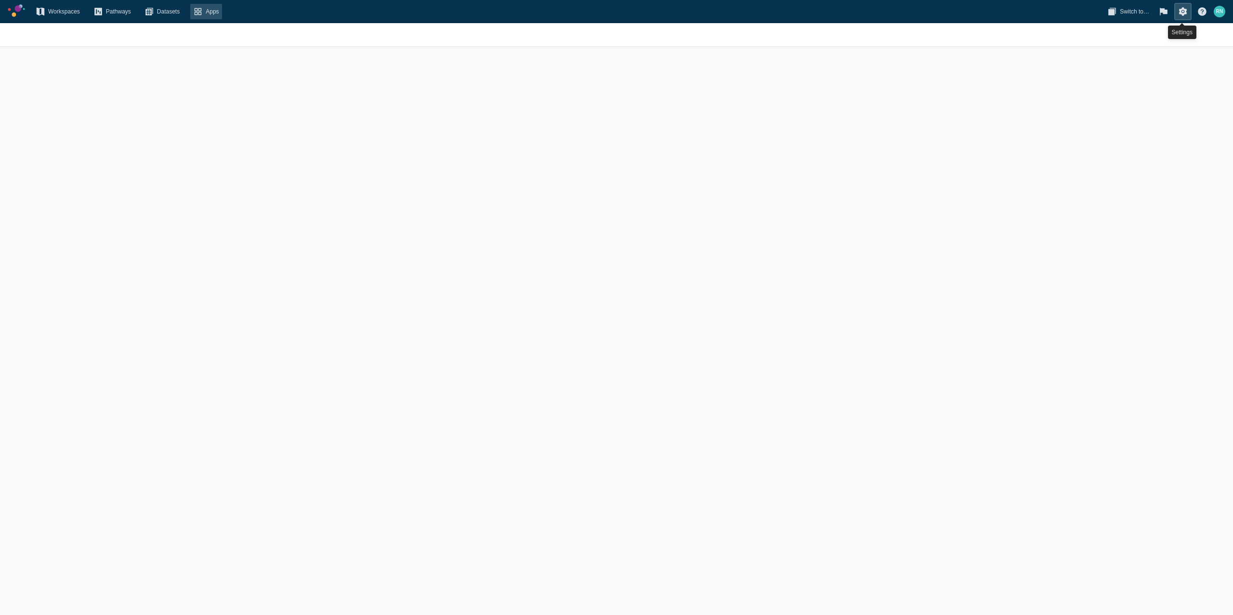
click at [1184, 15] on span at bounding box center [1183, 12] width 10 height 10
click at [1123, 15] on span "Switch to…" at bounding box center [1134, 12] width 29 height 10
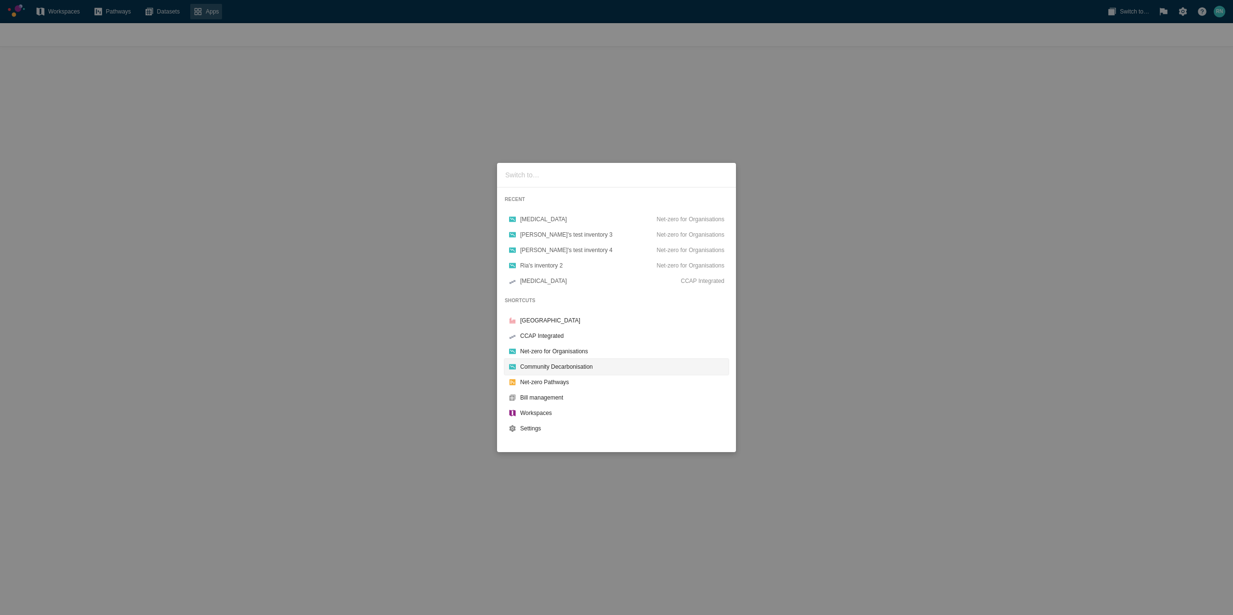
click at [556, 365] on div "Community Decarbonisation" at bounding box center [622, 367] width 204 height 10
